Goal: Task Accomplishment & Management: Complete application form

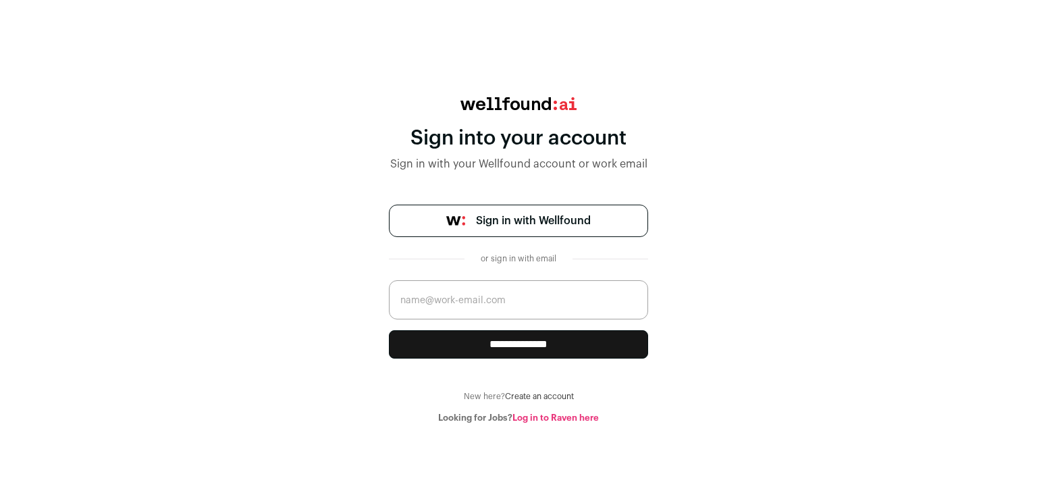
click at [531, 230] on link "Sign in with Wellfound" at bounding box center [518, 221] width 259 height 32
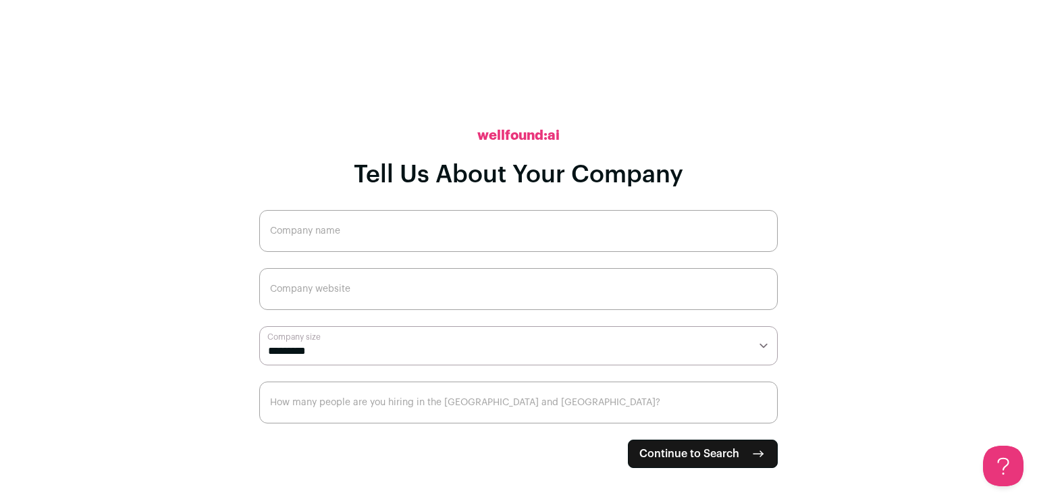
click at [676, 461] on button "Continue to Search" at bounding box center [703, 453] width 150 height 28
